Goal: Task Accomplishment & Management: Use online tool/utility

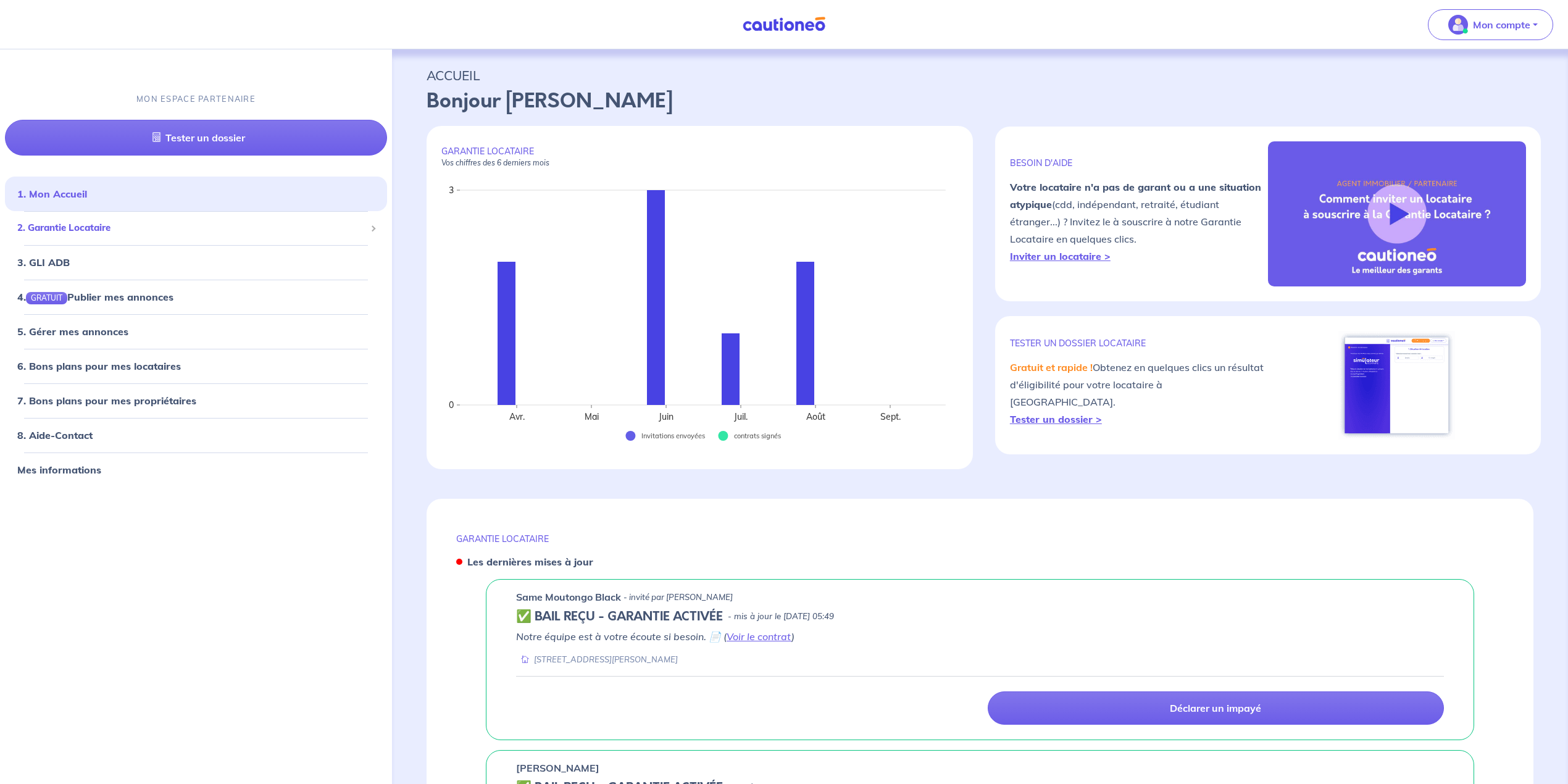
click at [98, 228] on span "2. Garantie Locataire" at bounding box center [191, 228] width 348 height 14
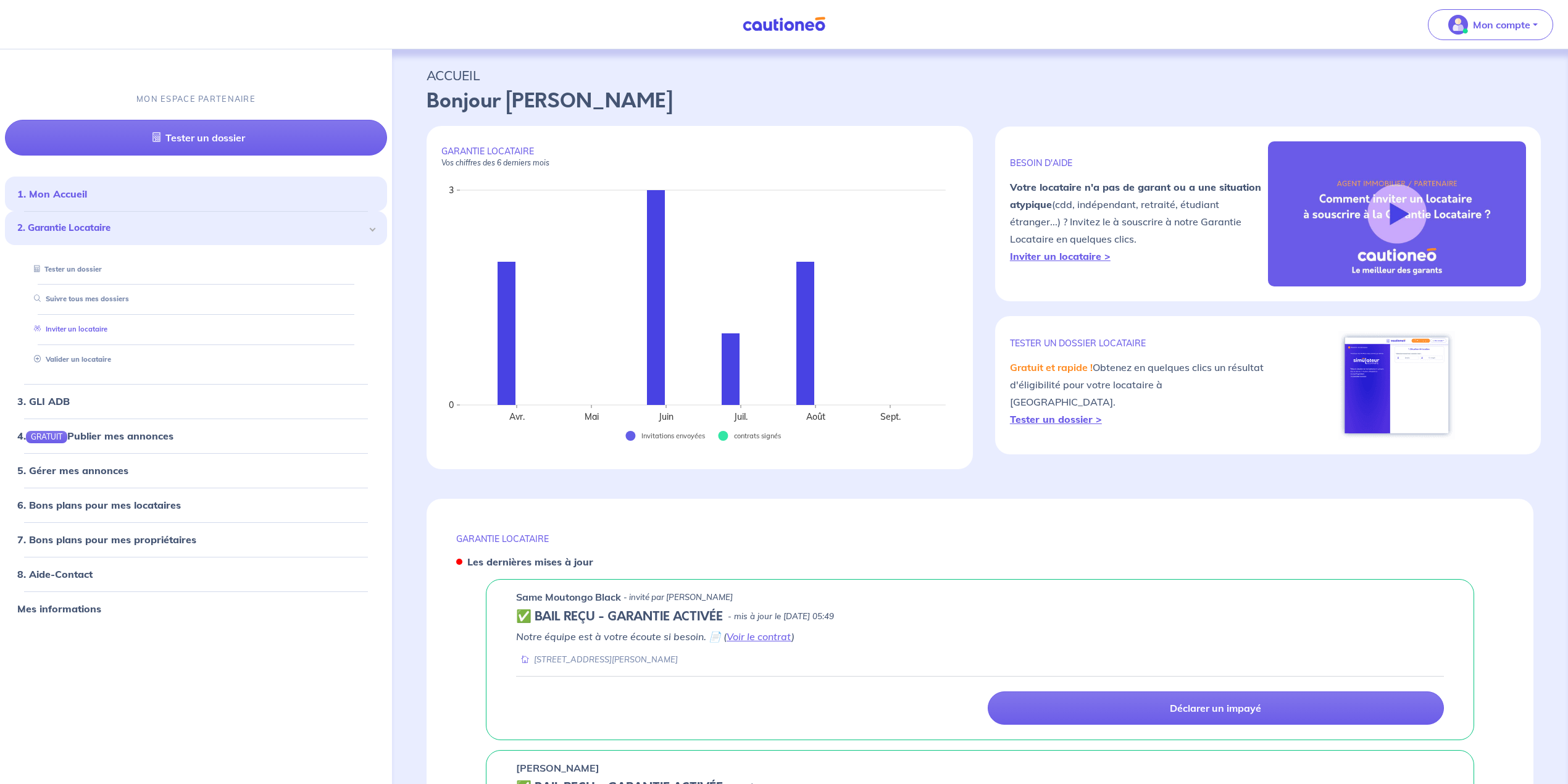
click at [66, 331] on link "Inviter un locataire" at bounding box center [69, 329] width 79 height 9
select select "FR"
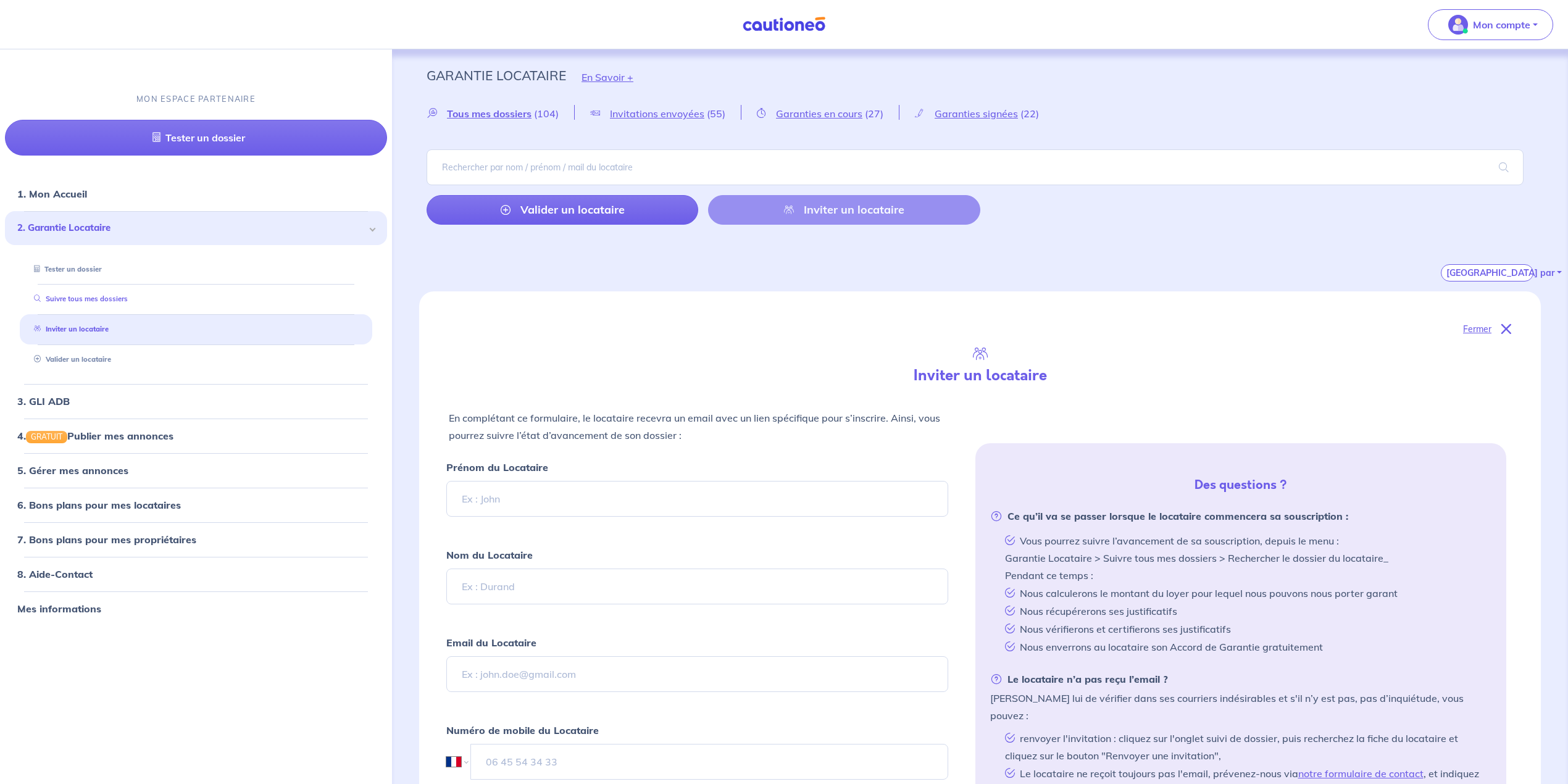
click at [92, 302] on link "Suivre tous mes dossiers" at bounding box center [79, 298] width 99 height 9
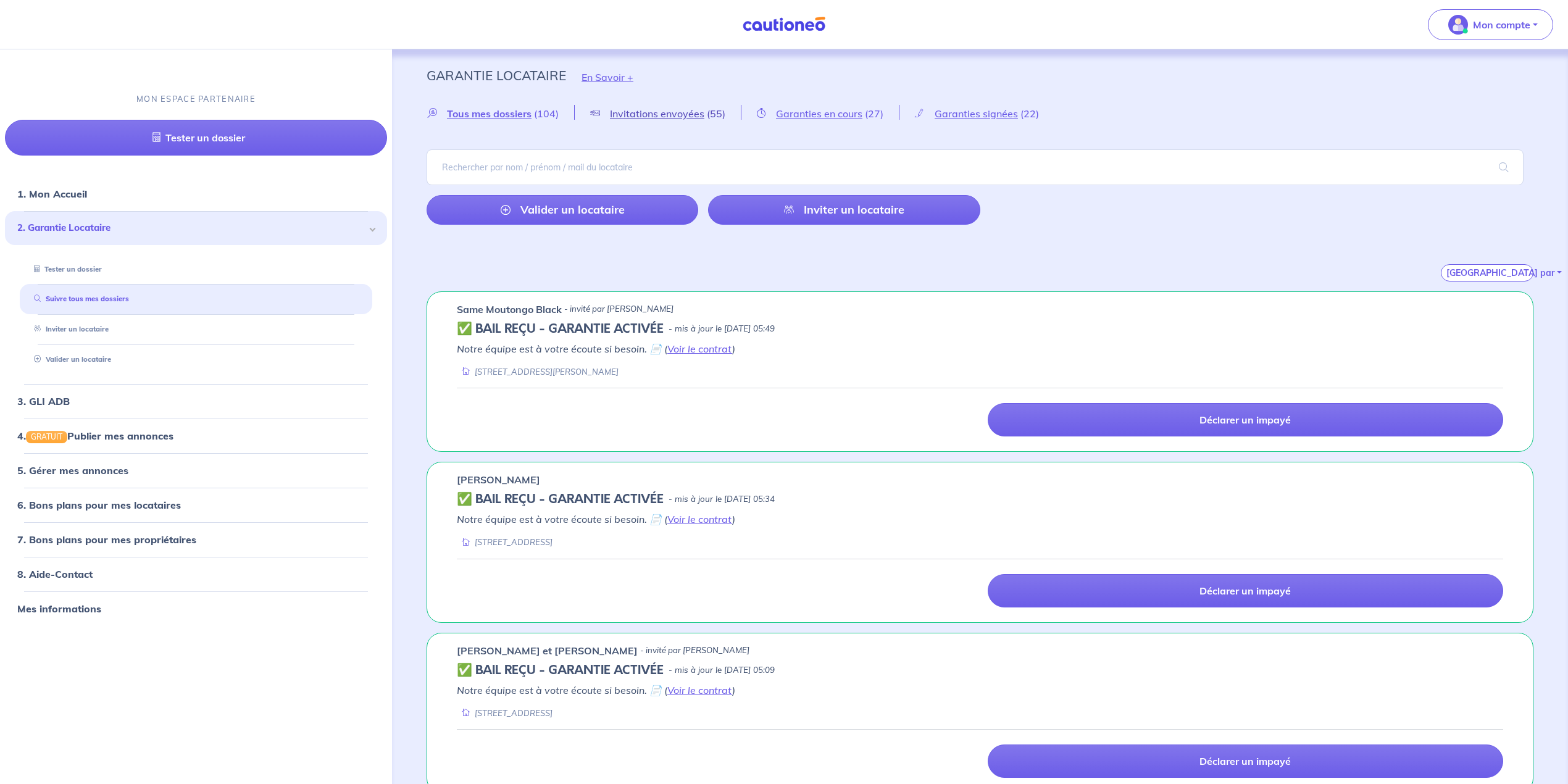
click at [679, 112] on span "Invitations envoyées" at bounding box center [657, 113] width 94 height 12
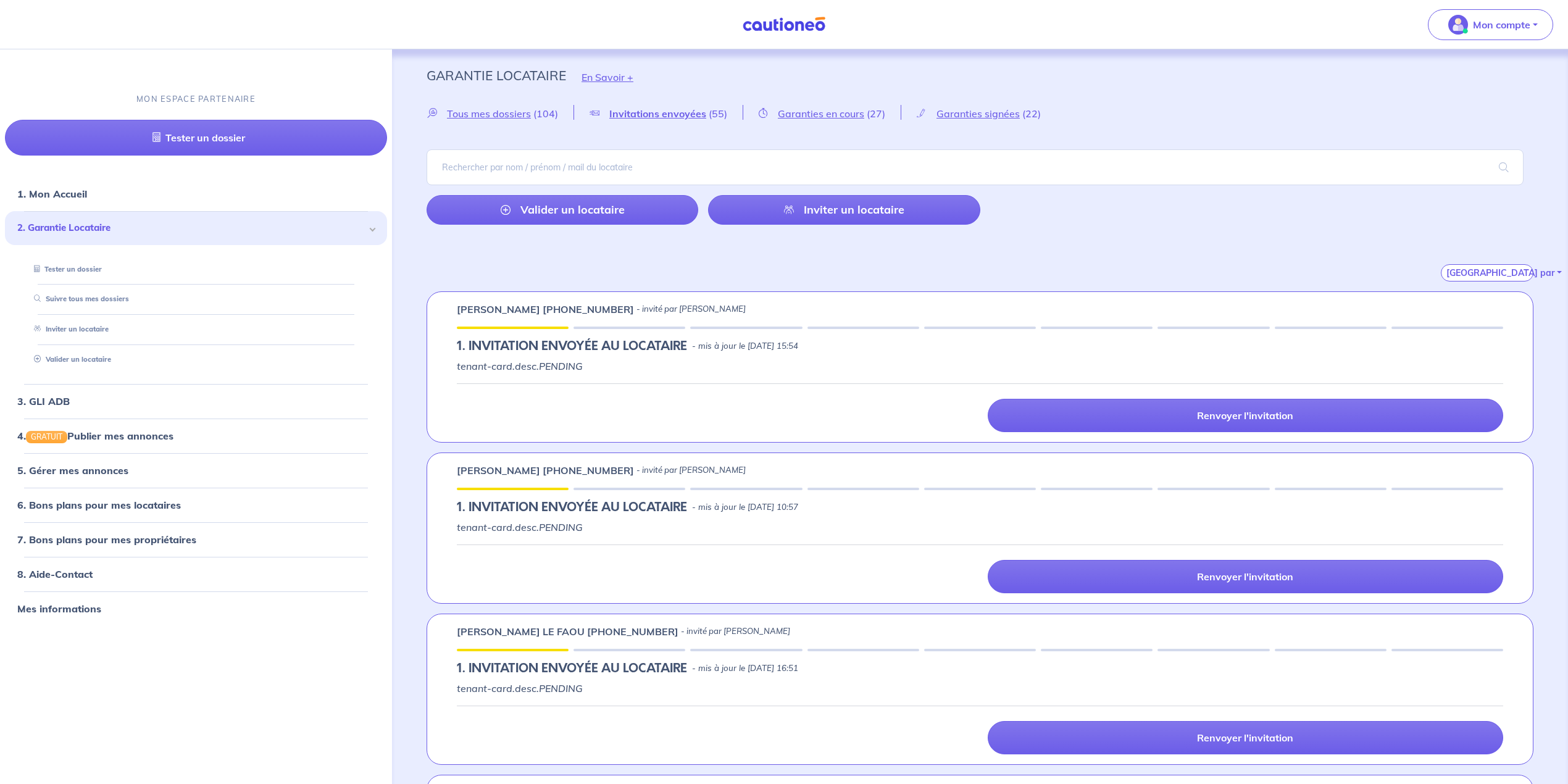
click at [796, 261] on div "[GEOGRAPHIC_DATA] par" at bounding box center [980, 258] width 1107 height 47
